Goal: Check status: Check status

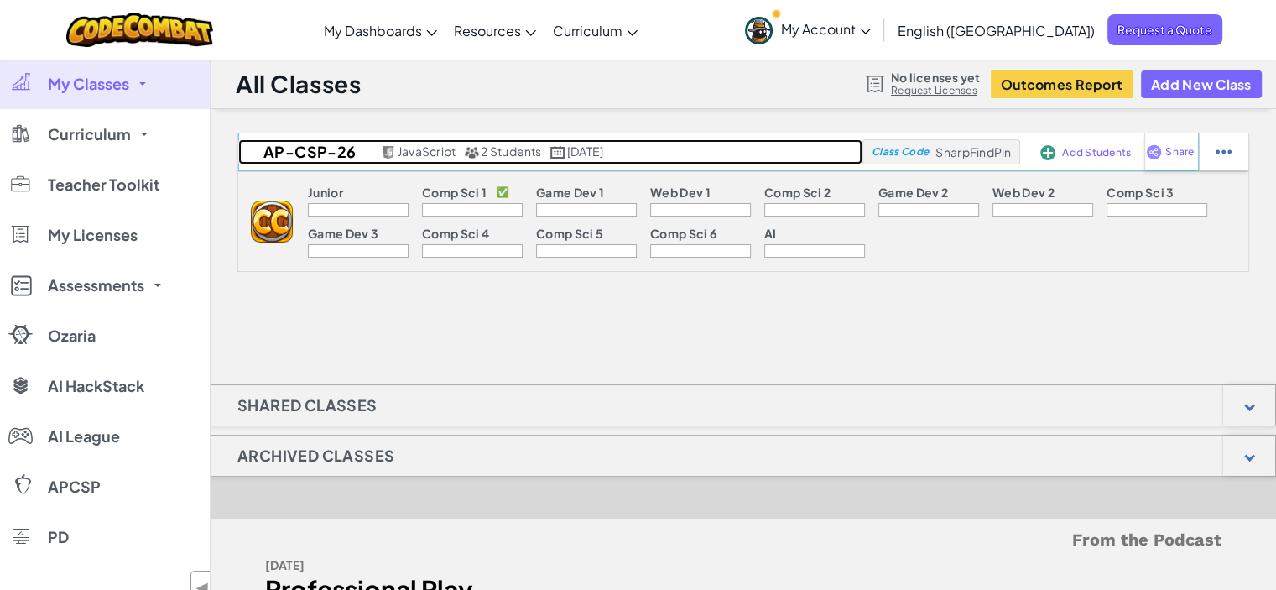
click at [518, 157] on span "2 Students" at bounding box center [511, 150] width 60 height 15
